Goal: Task Accomplishment & Management: Use online tool/utility

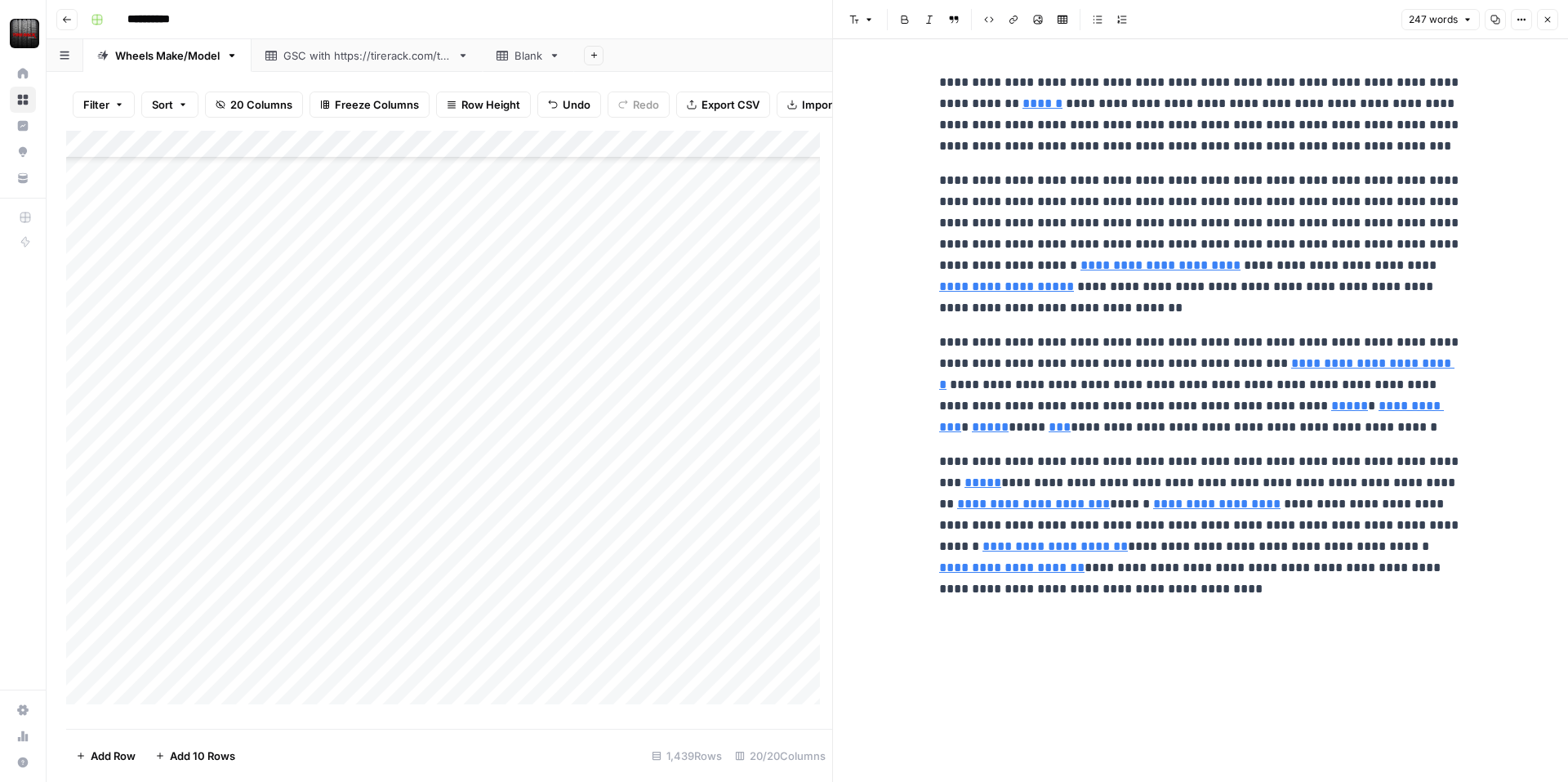
scroll to position [735, 0]
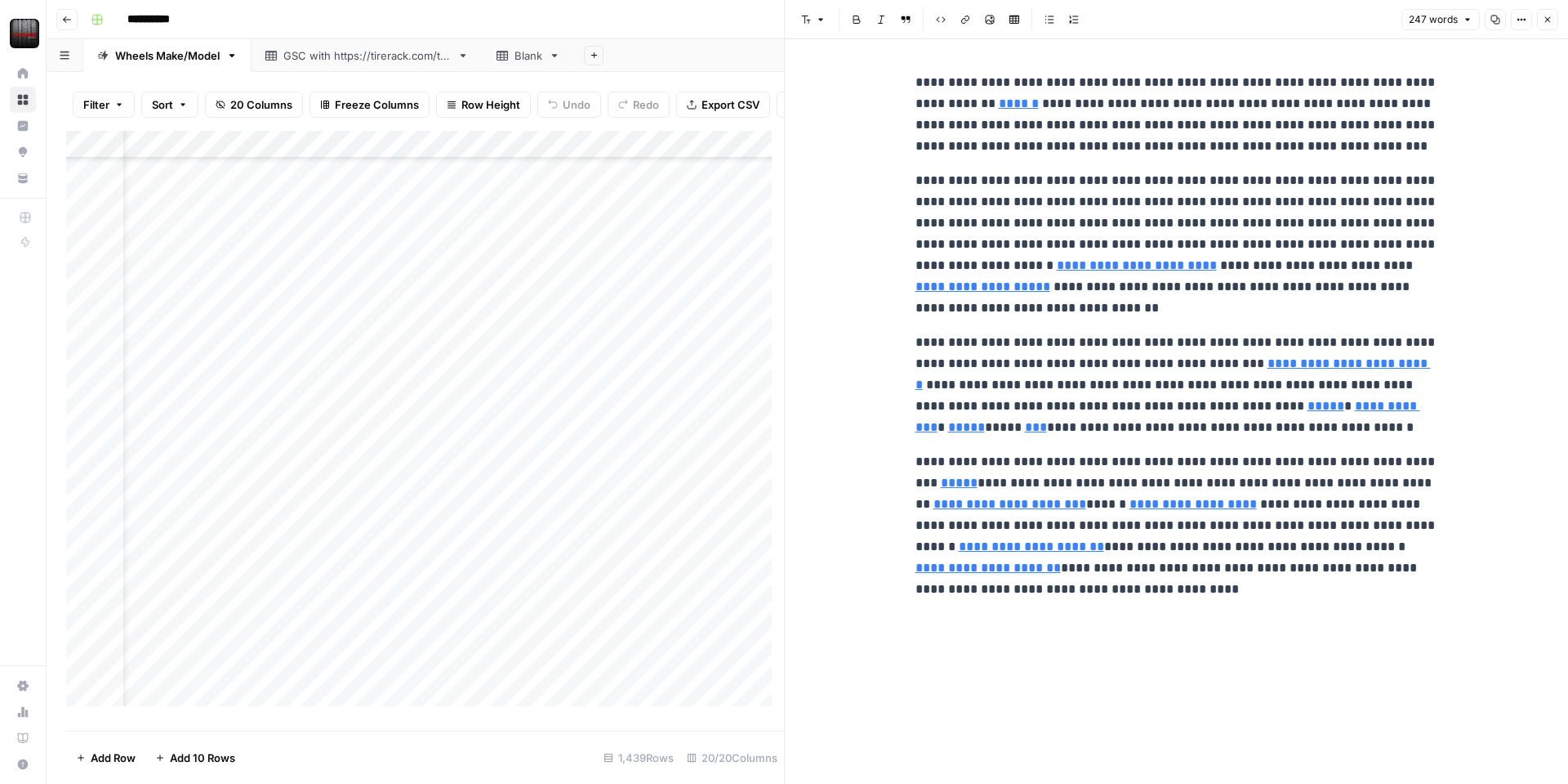
scroll to position [1097, 0]
click at [147, 178] on div "Add Column" at bounding box center [425, 424] width 718 height 587
click at [1550, 21] on icon "button" at bounding box center [1548, 19] width 10 height 10
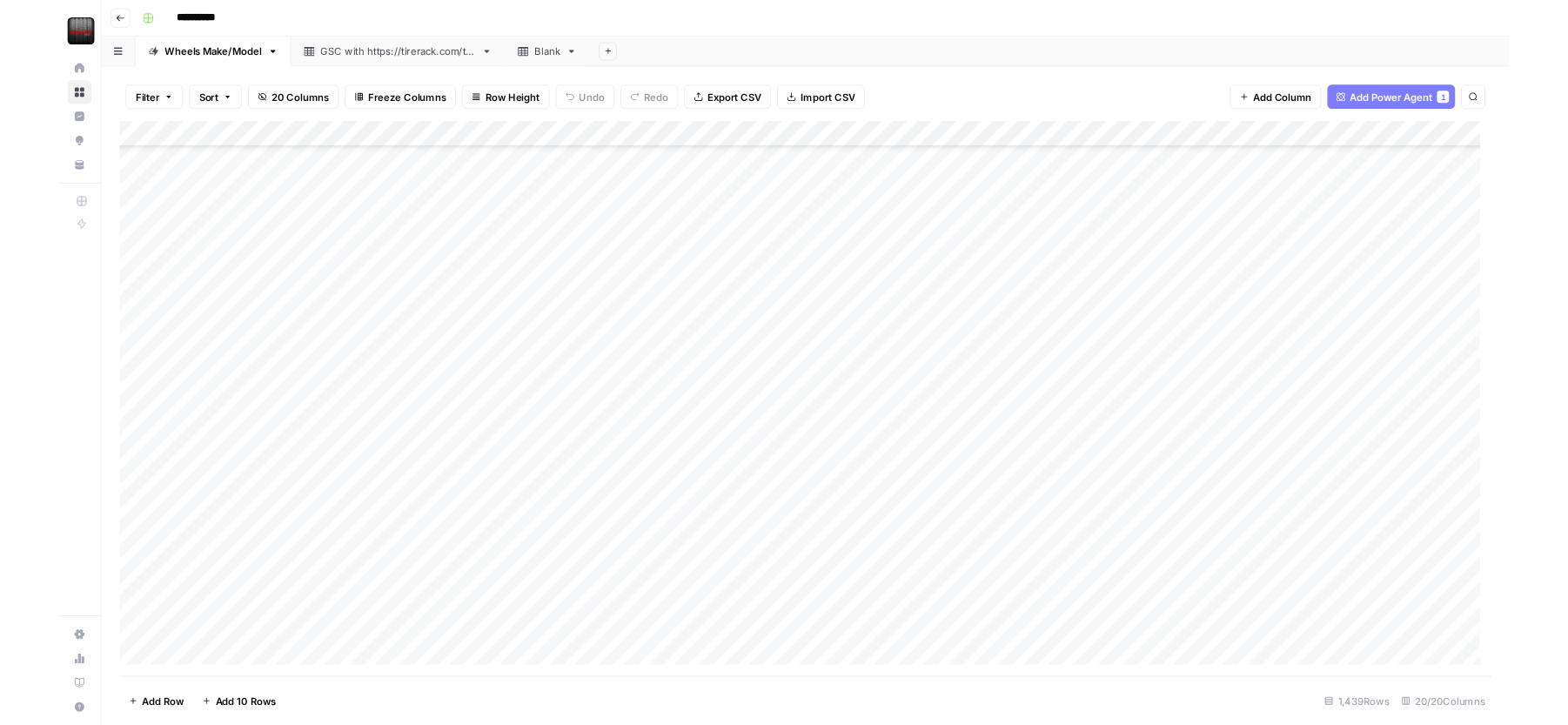
scroll to position [1132, 0]
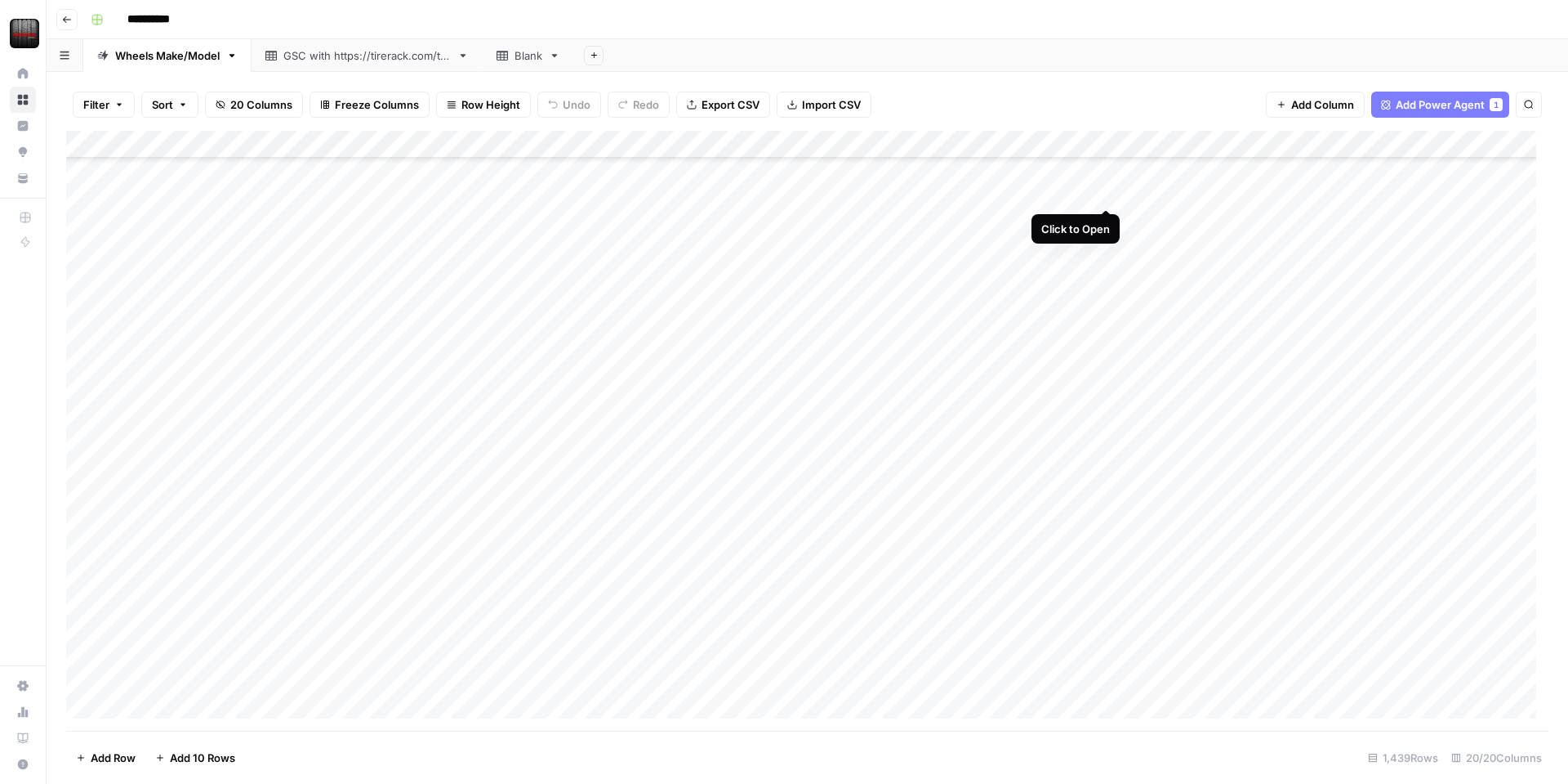
click at [1107, 195] on div "Add Column" at bounding box center [807, 430] width 1483 height 600
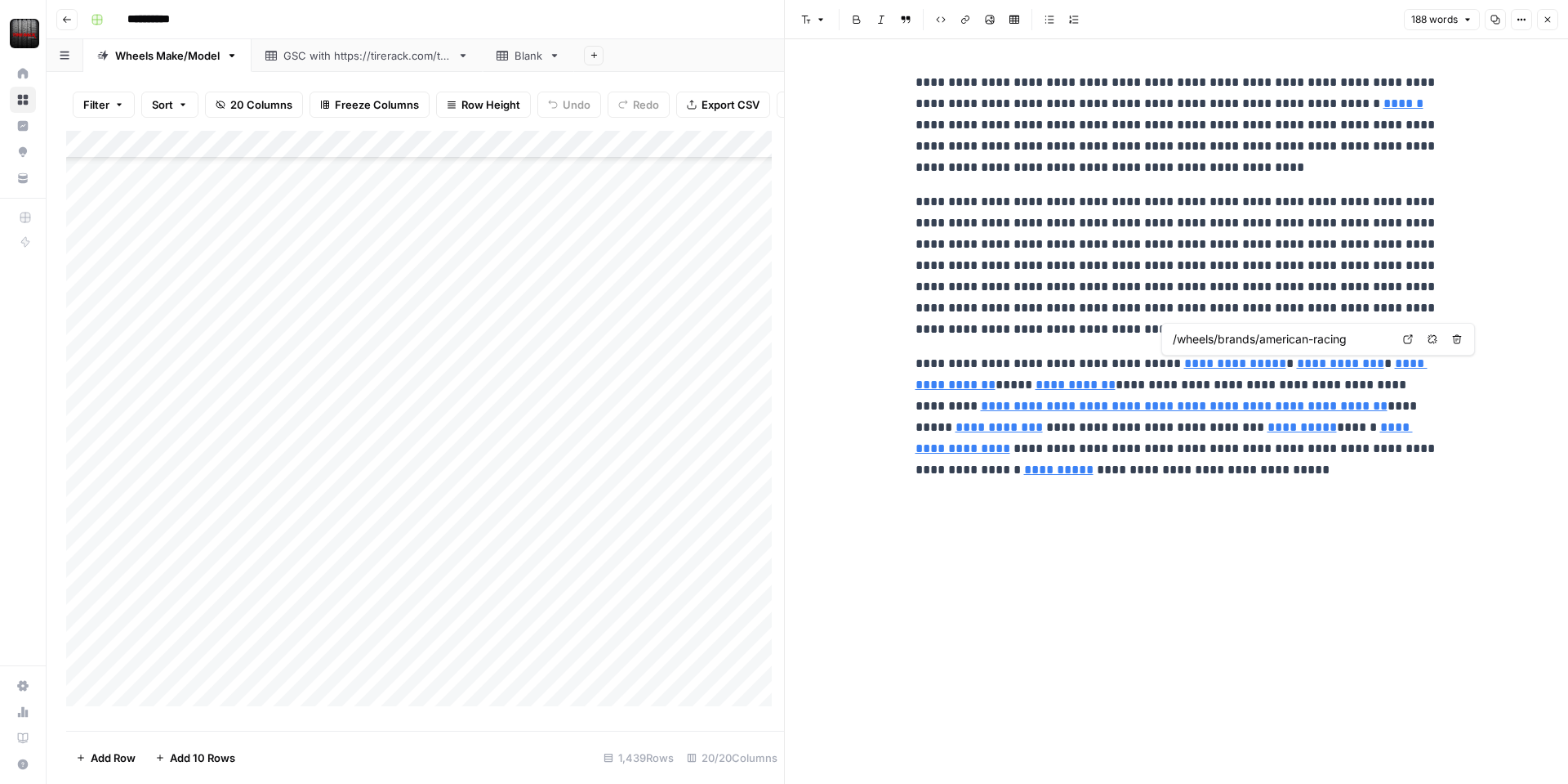
type input "/wheels/brands/motegi-racing"
type input "/packages"
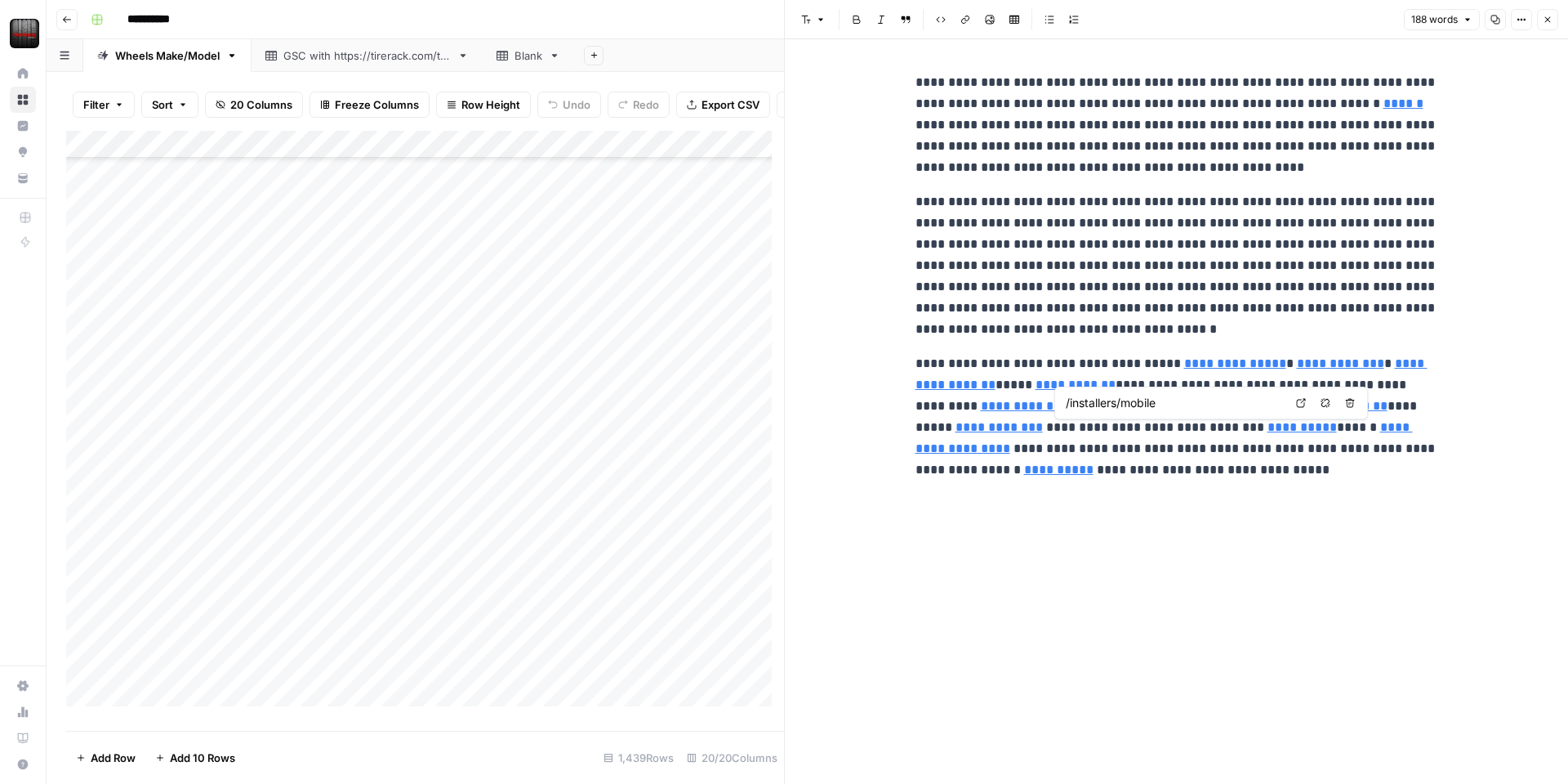
type input "/installers"
click at [1541, 17] on button "Close" at bounding box center [1548, 19] width 21 height 21
